Goal: Check status: Check status

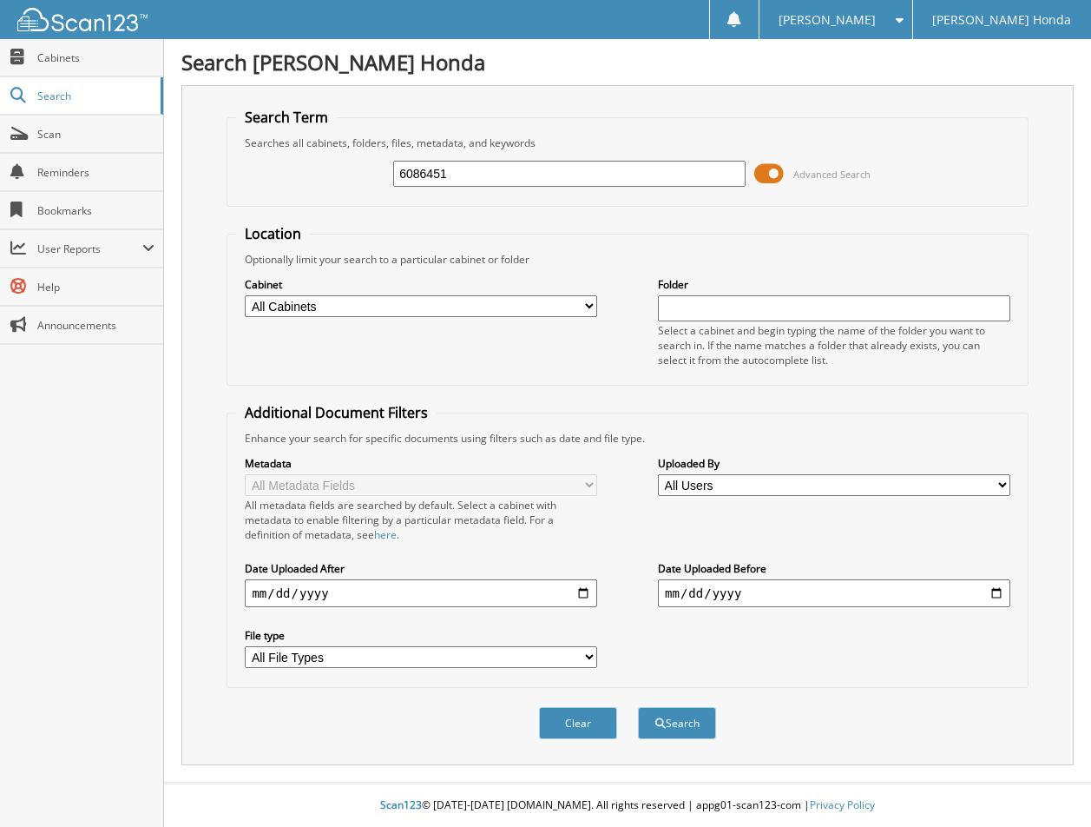
type input "6086451"
click at [754, 186] on span at bounding box center [769, 174] width 30 height 26
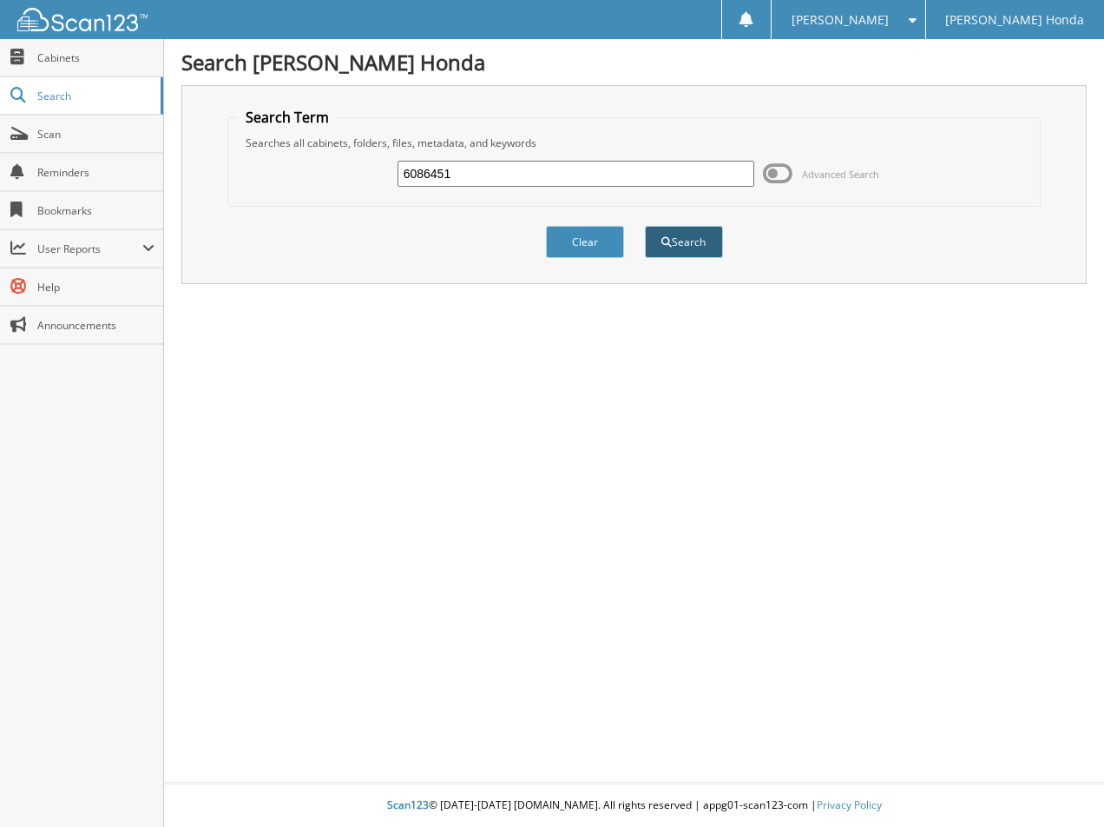
click at [687, 258] on button "Search" at bounding box center [684, 242] width 78 height 32
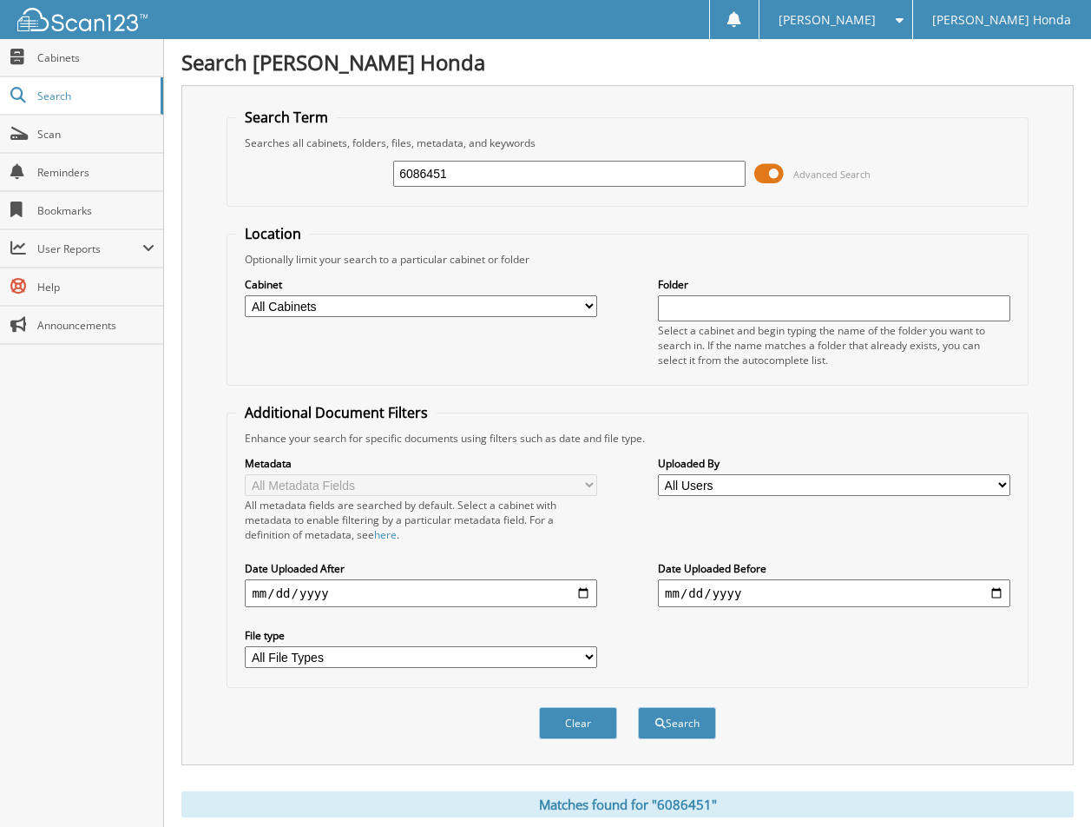
click at [757, 184] on span at bounding box center [769, 174] width 30 height 26
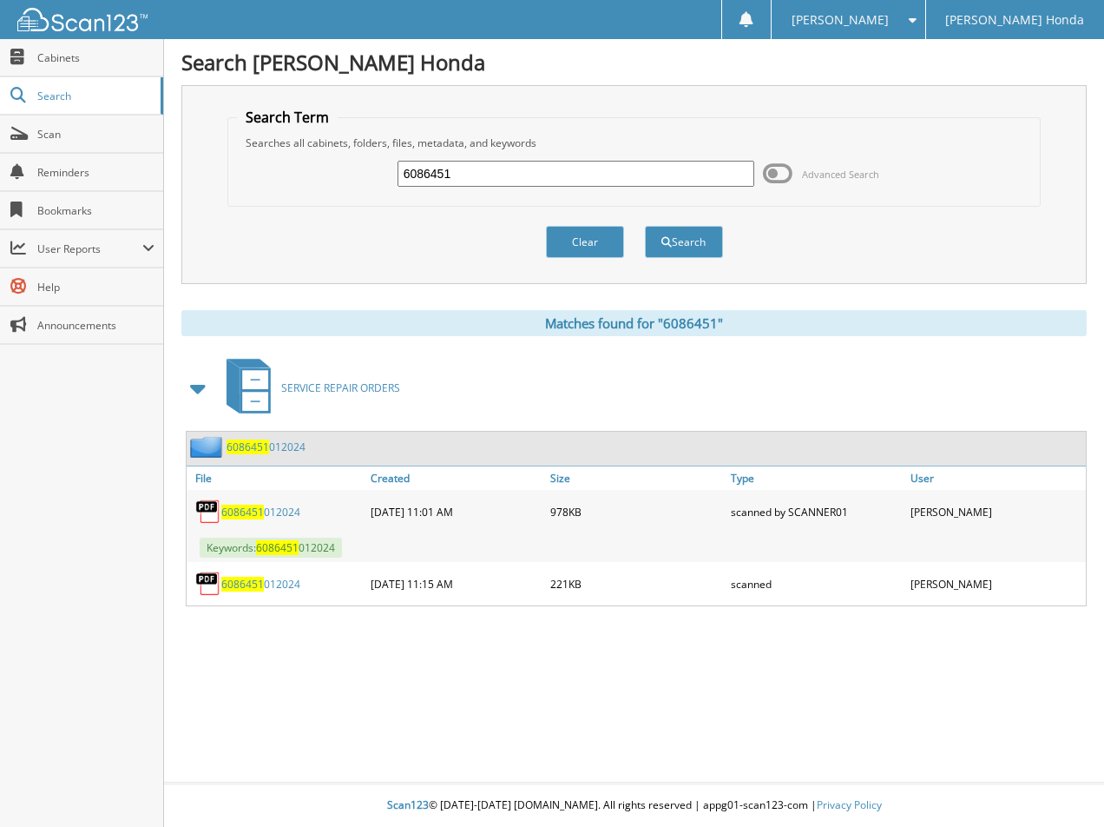
click at [300, 519] on link "6086451 012024" at bounding box center [260, 511] width 79 height 15
